Goal: Task Accomplishment & Management: Manage account settings

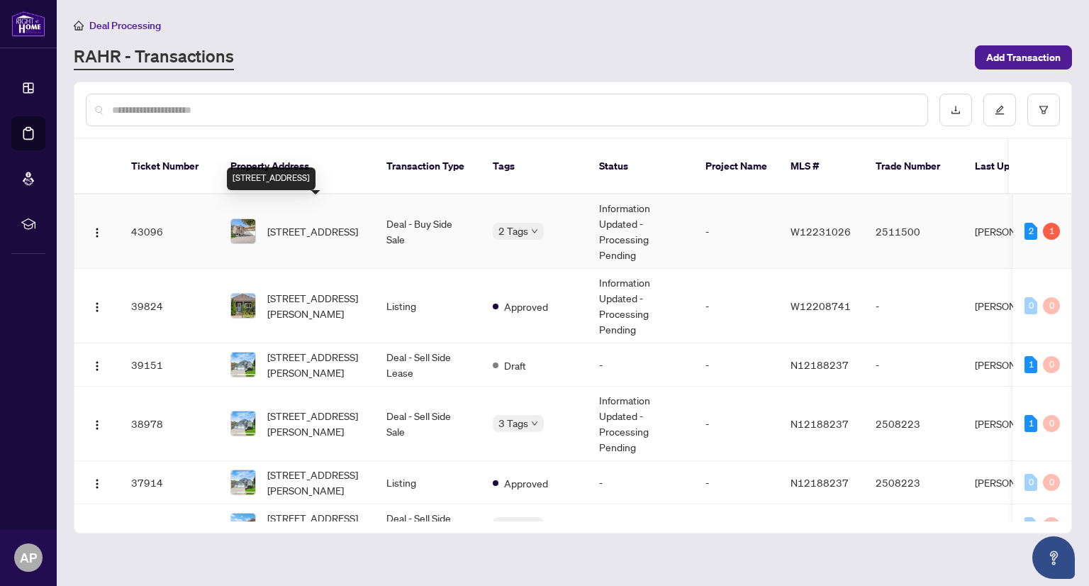
click at [315, 223] on span "[STREET_ADDRESS]" at bounding box center [312, 231] width 91 height 16
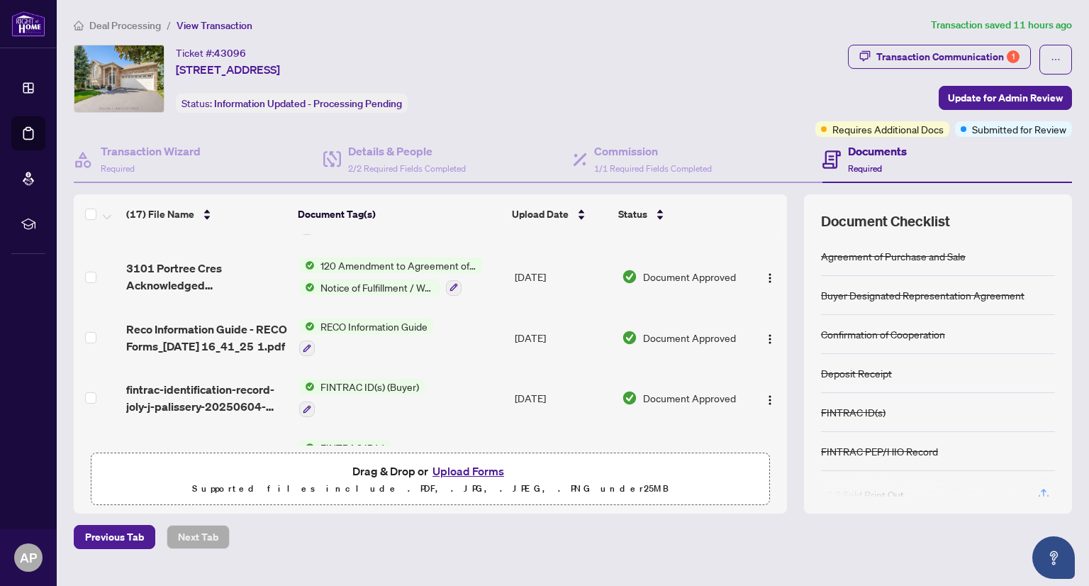
scroll to position [434, 0]
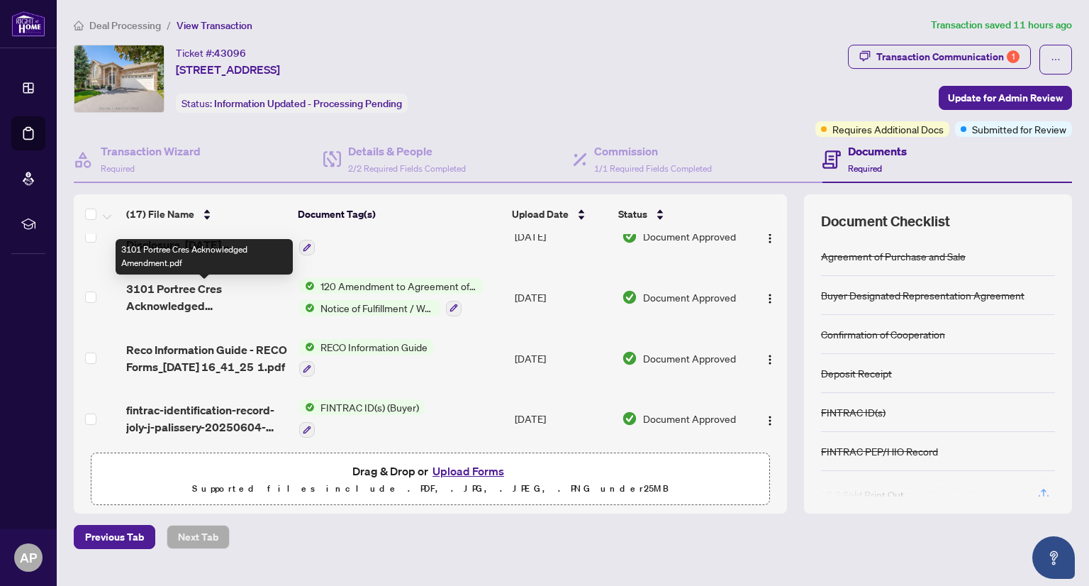
click at [221, 308] on span "3101 Portree Cres Acknowledged Amendment.pdf" at bounding box center [206, 297] width 161 height 34
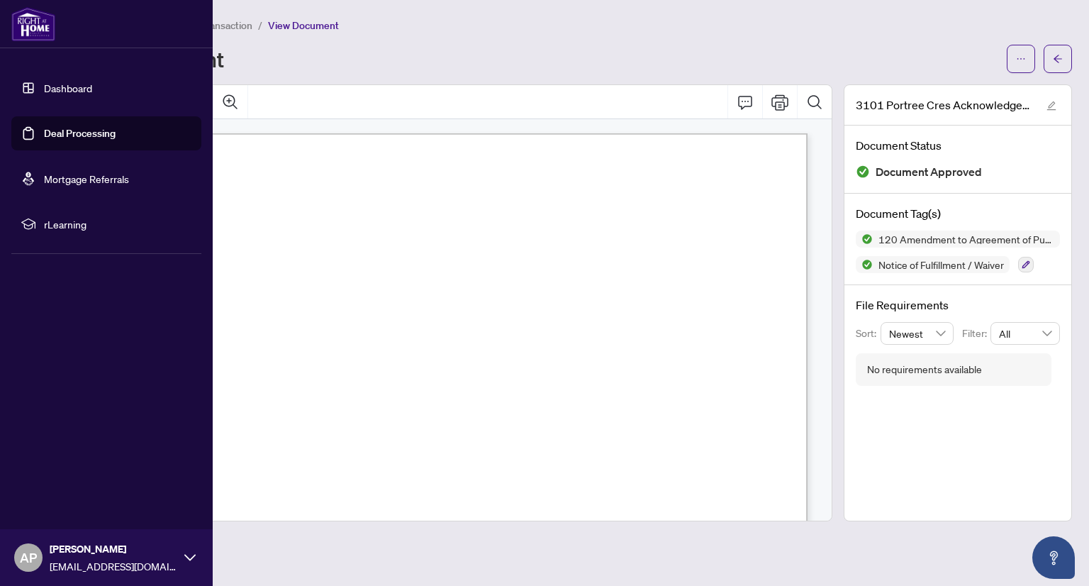
click at [116, 132] on link "Deal Processing" at bounding box center [80, 133] width 72 height 13
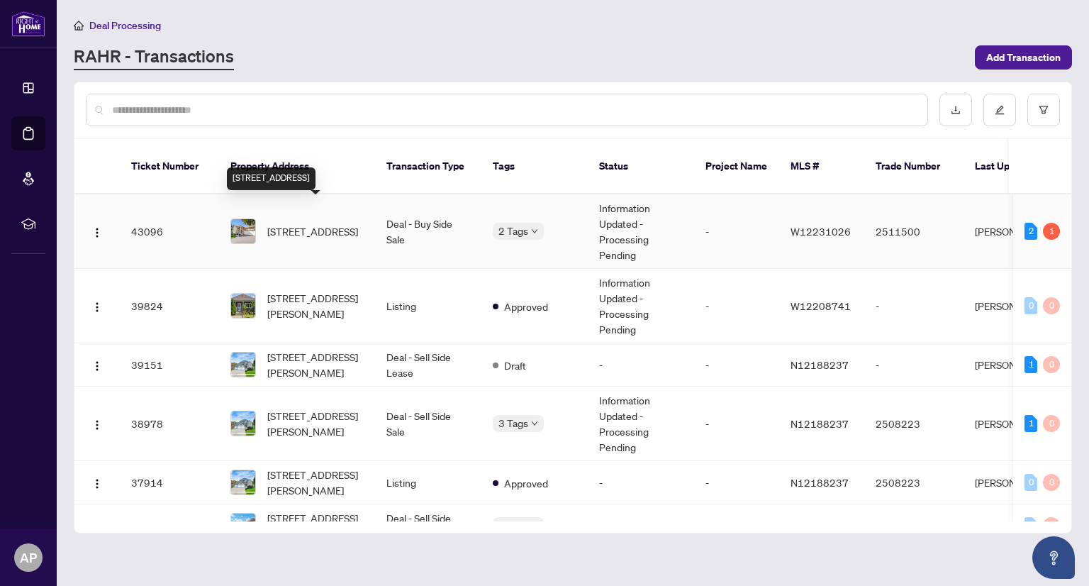
click at [334, 223] on span "[STREET_ADDRESS]" at bounding box center [312, 231] width 91 height 16
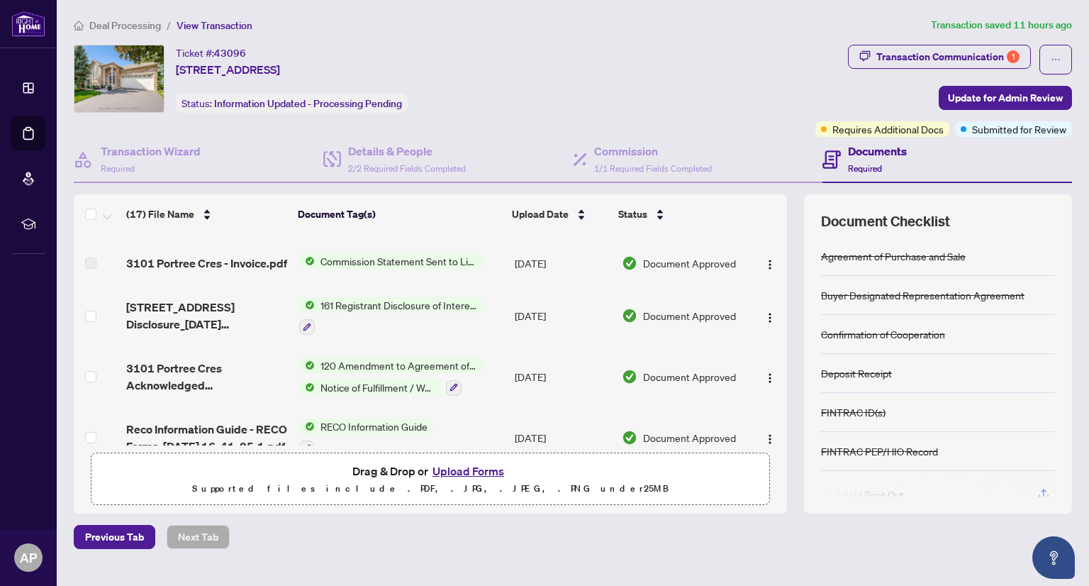
scroll to position [425, 0]
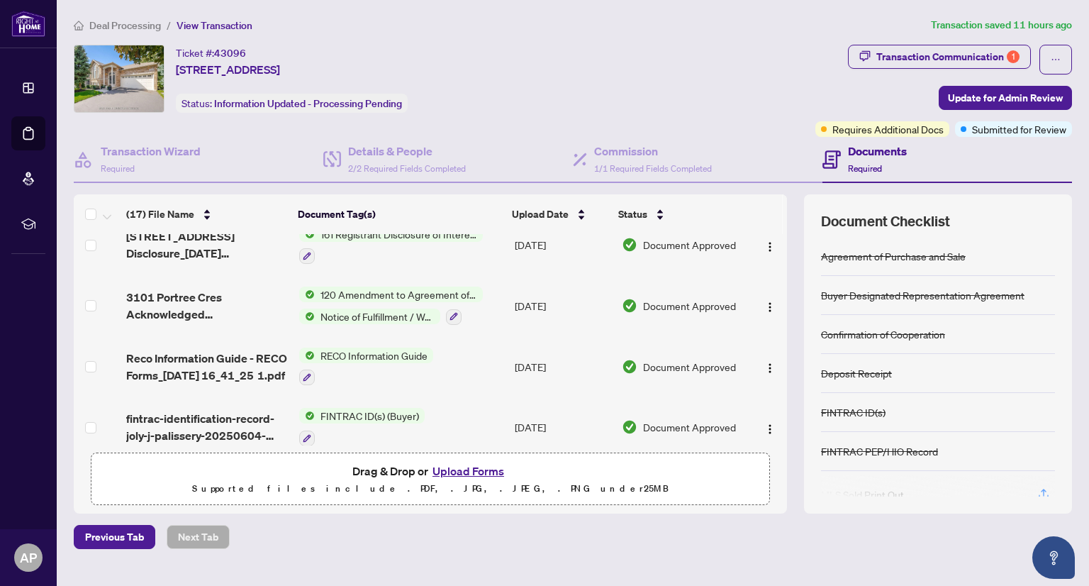
click at [372, 319] on span "Notice of Fulfillment / Waiver" at bounding box center [378, 316] width 126 height 16
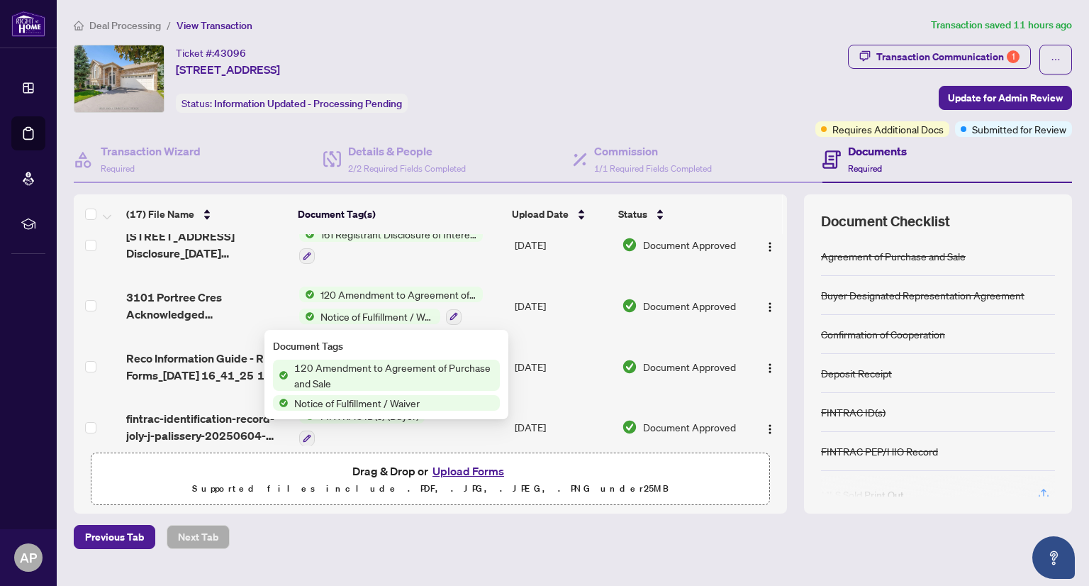
click at [383, 402] on span "Notice of Fulfillment / Waiver" at bounding box center [357, 403] width 137 height 16
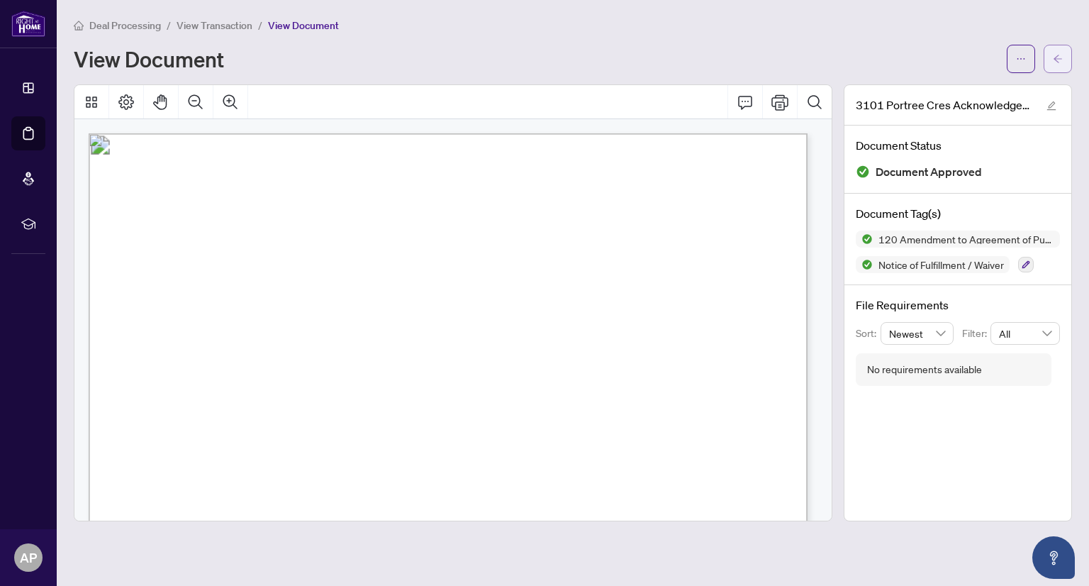
click at [1066, 62] on button "button" at bounding box center [1058, 59] width 28 height 28
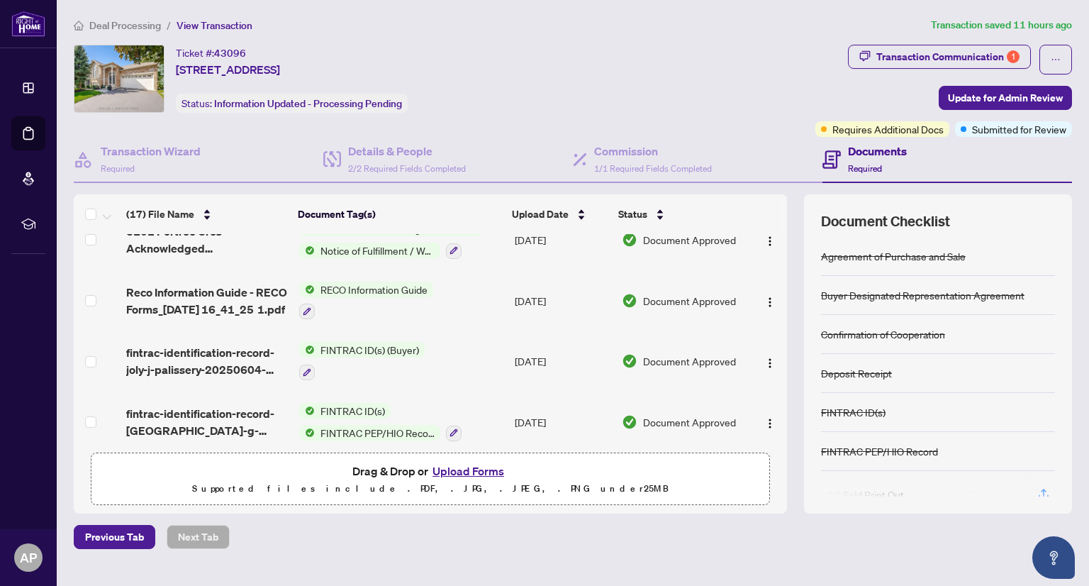
scroll to position [434, 0]
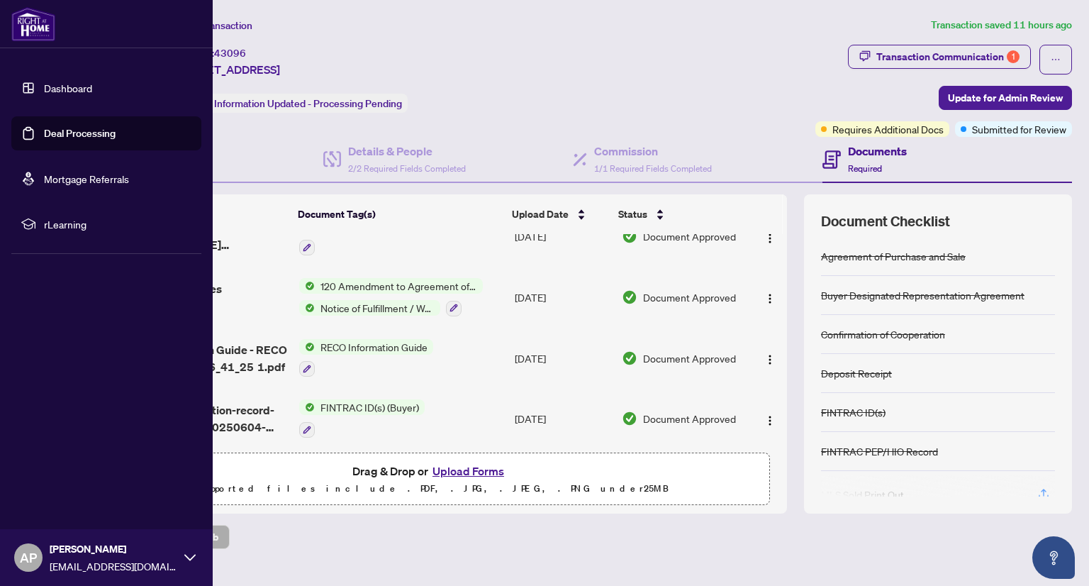
click at [44, 138] on link "Deal Processing" at bounding box center [80, 133] width 72 height 13
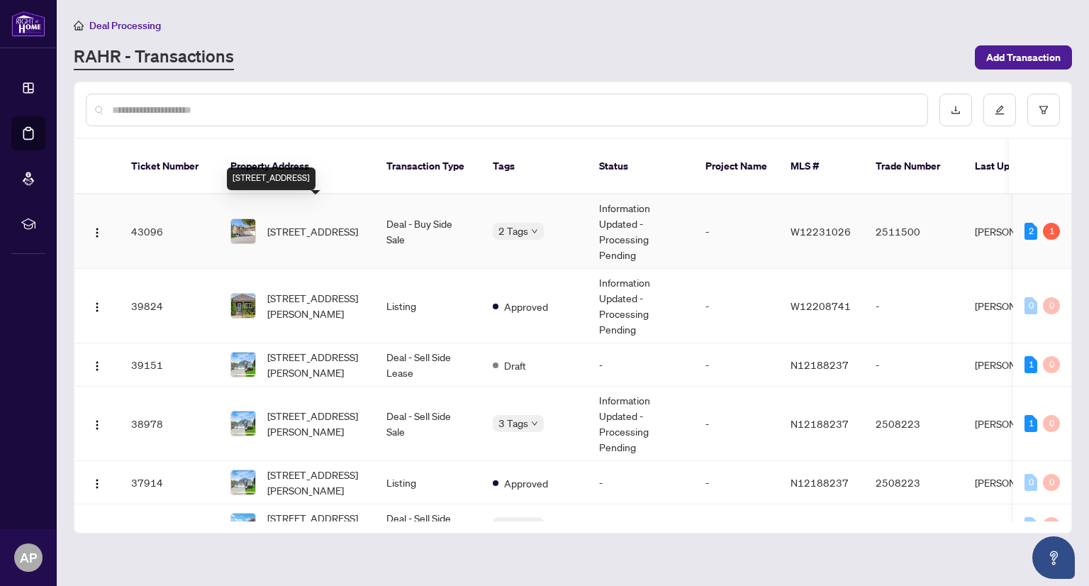
click at [328, 223] on span "[STREET_ADDRESS]" at bounding box center [312, 231] width 91 height 16
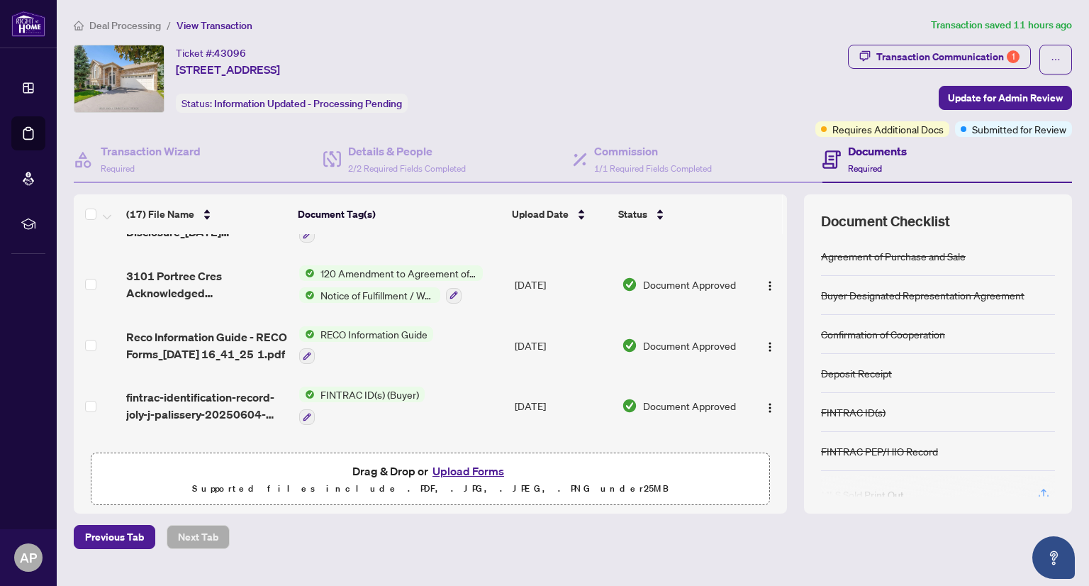
scroll to position [425, 0]
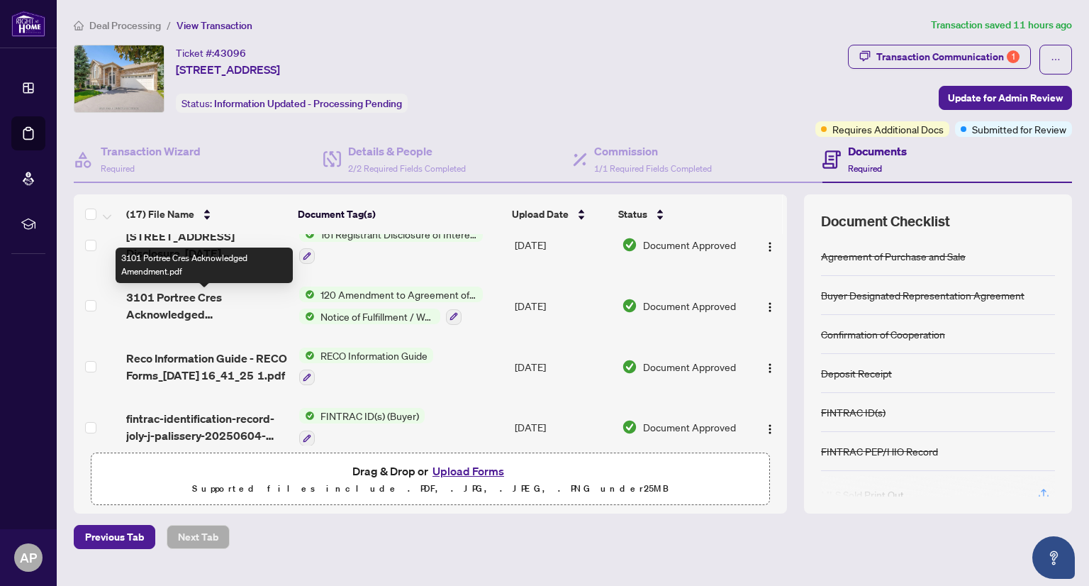
click at [213, 316] on span "3101 Portree Cres Acknowledged Amendment.pdf" at bounding box center [206, 306] width 161 height 34
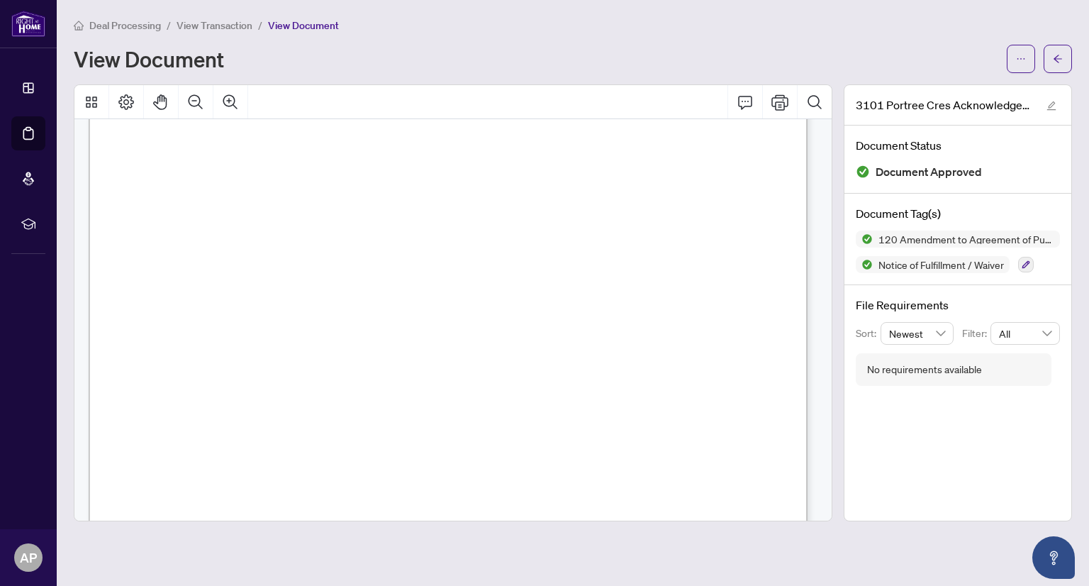
scroll to position [355, 0]
